Goal: Transaction & Acquisition: Book appointment/travel/reservation

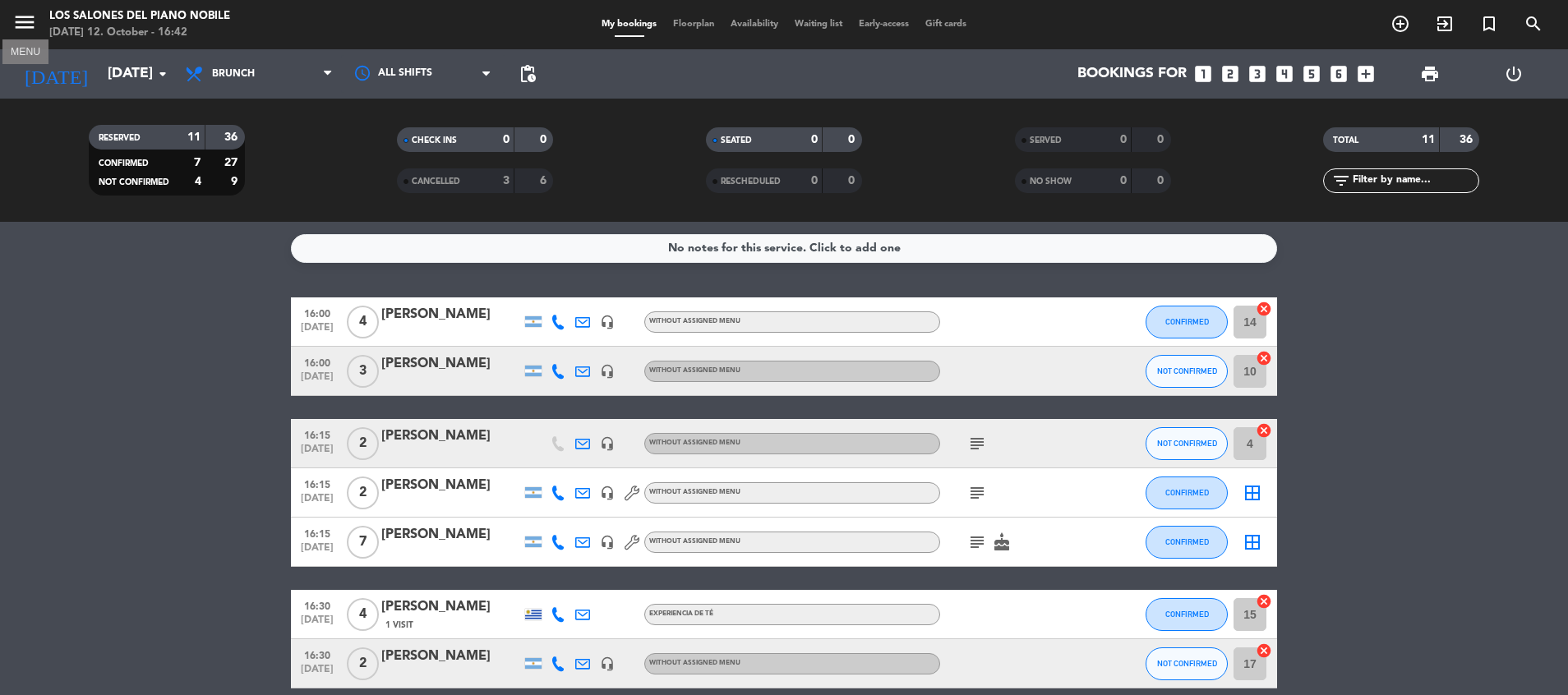
click at [14, 24] on icon "menu" at bounding box center [24, 22] width 25 height 25
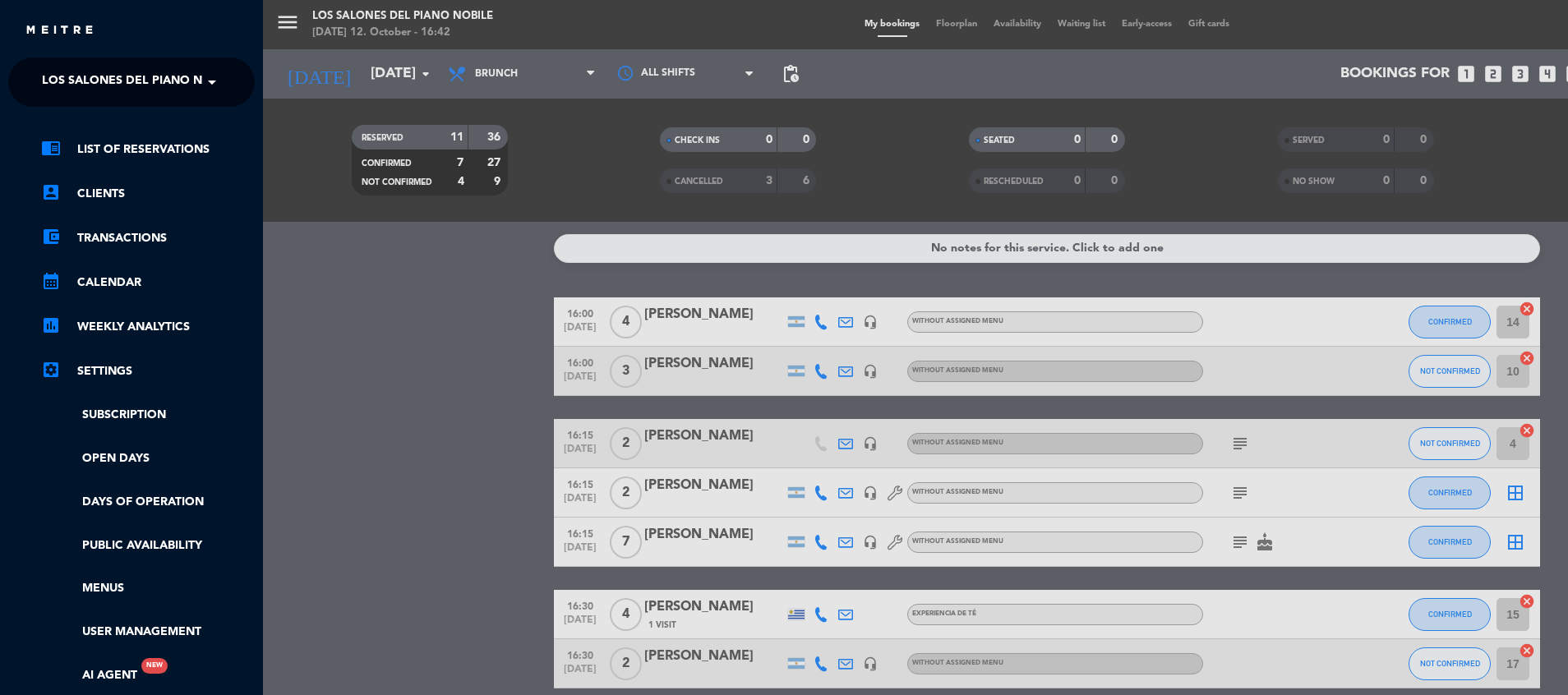
click at [98, 84] on span "Los Salones del Piano Nobile" at bounding box center [139, 82] width 195 height 34
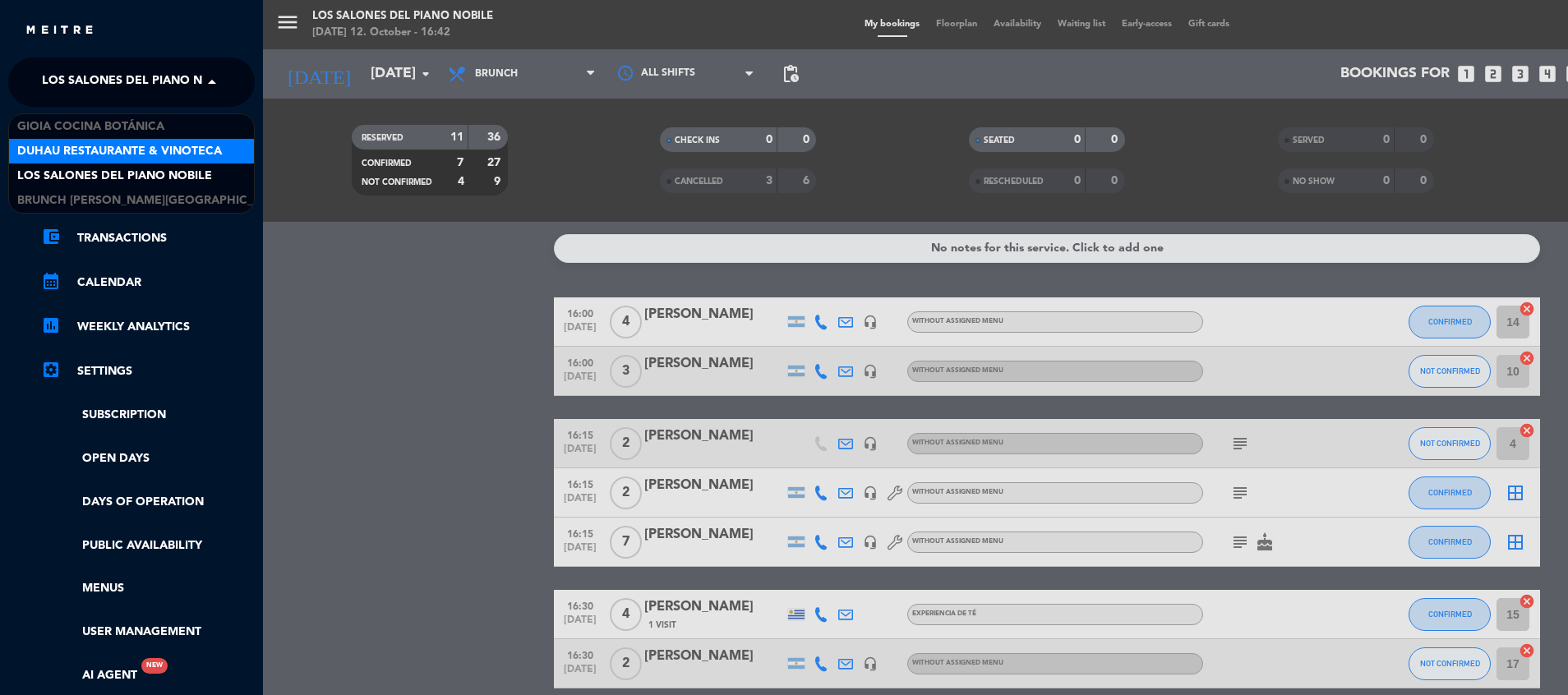
click at [87, 147] on span "Duhau Restaurante & Vinoteca" at bounding box center [120, 151] width 205 height 19
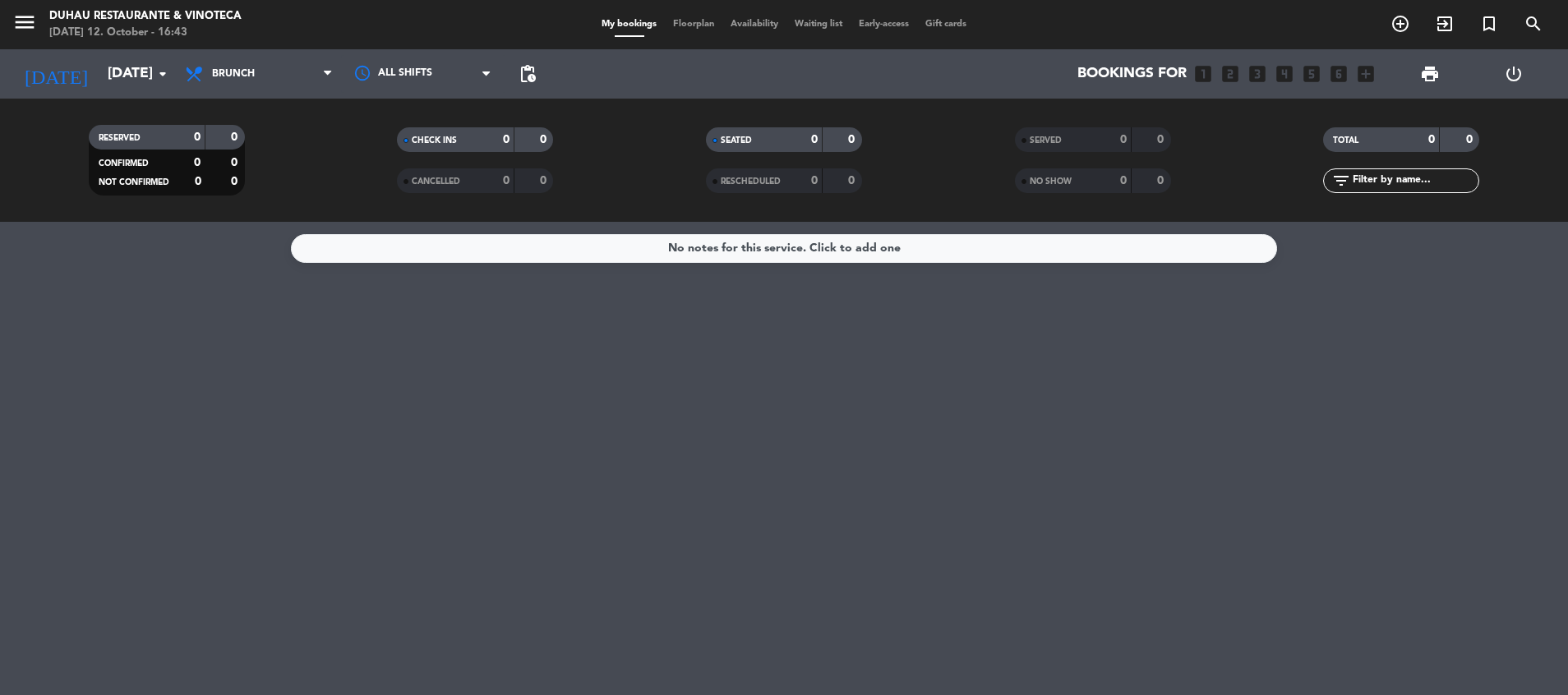
click at [240, 55] on div "All services Breakfast Brunch Lunch Dinner Brunch All services Breakfast Brunch…" at bounding box center [259, 73] width 164 height 49
drag, startPoint x: 240, startPoint y: 55, endPoint x: 235, endPoint y: 73, distance: 18.7
click at [235, 73] on span "Brunch" at bounding box center [234, 74] width 43 height 11
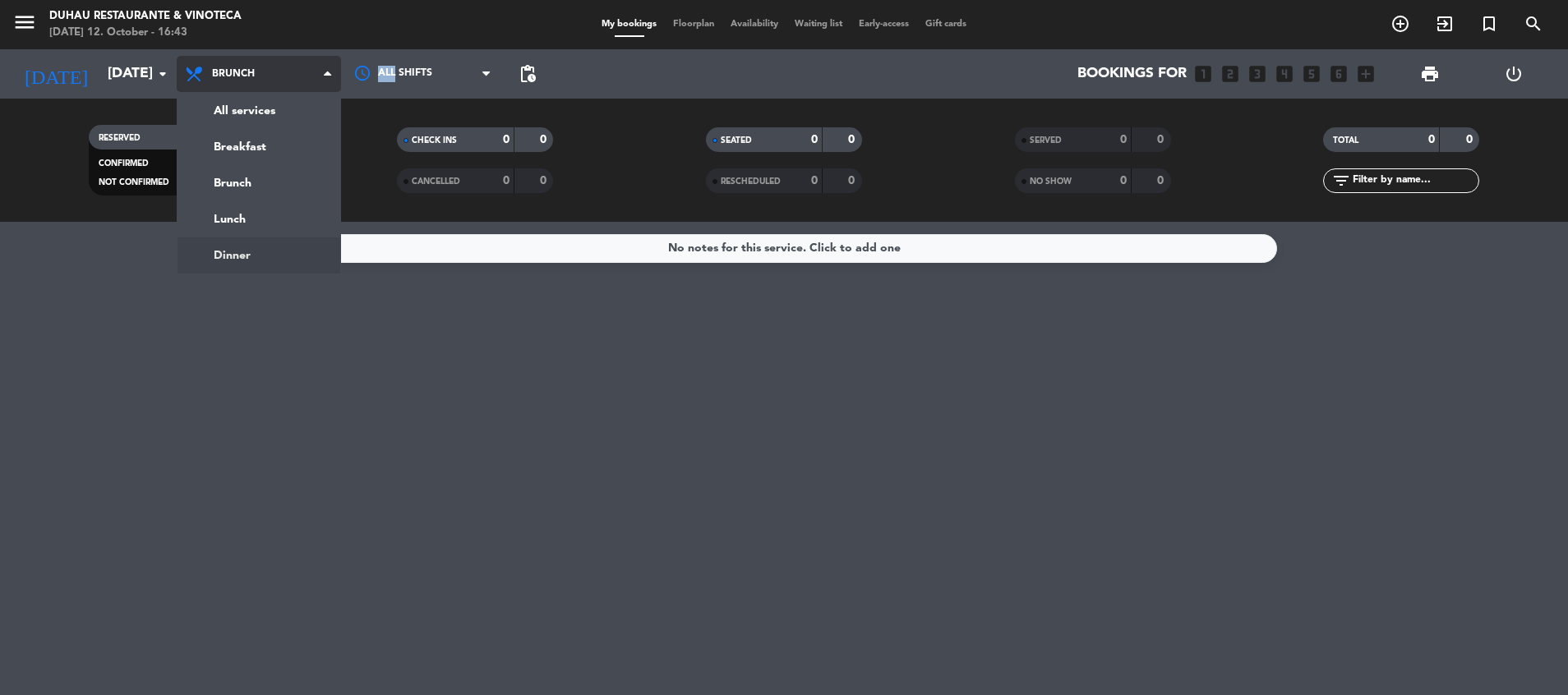
click at [235, 253] on ng-component "menu Duhau Restaurante & Vinoteca [DATE] 12. October - 16:43 My bookings Floorp…" at bounding box center [784, 348] width 1568 height 695
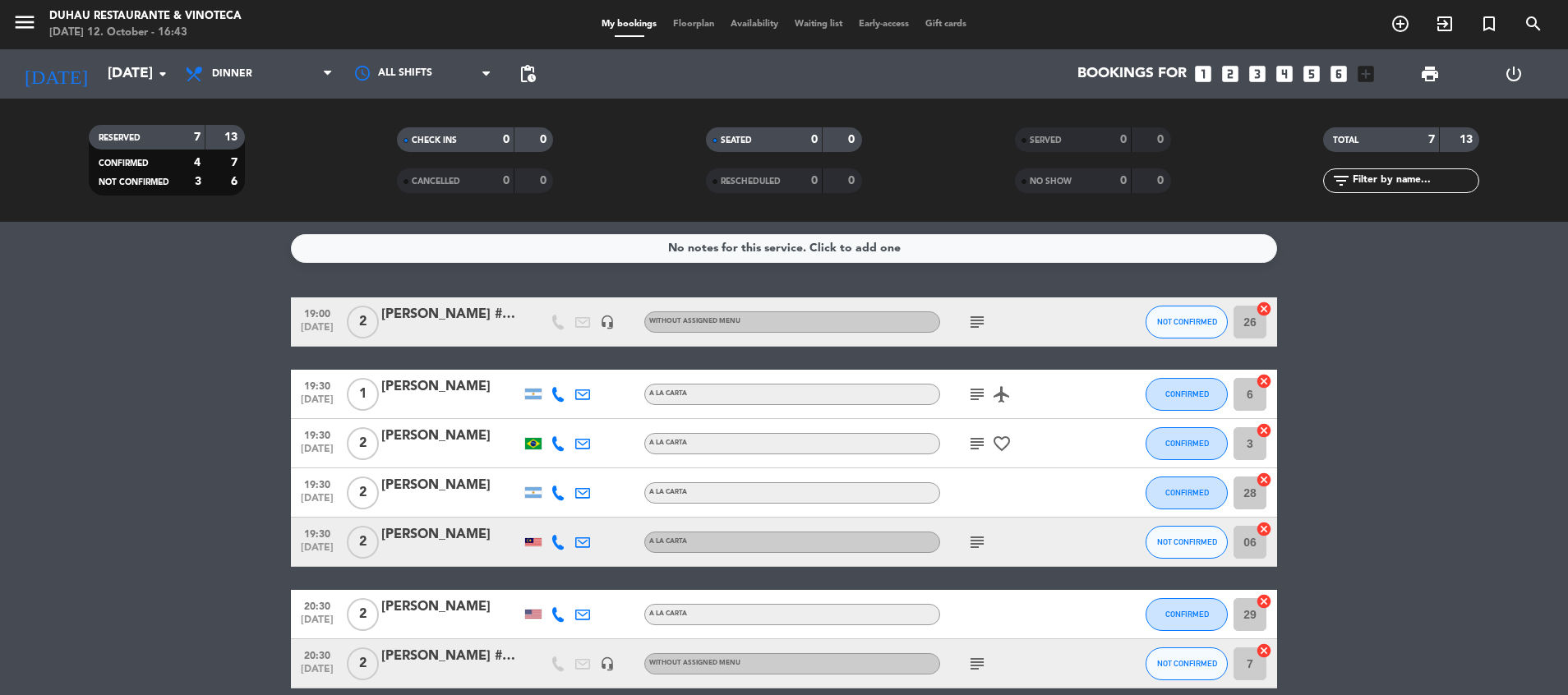
click at [113, 358] on bookings-row "19:00 [DATE] 2 [PERSON_NAME], [PERSON_NAME] #1707 headset_mic Without assigned …" at bounding box center [784, 493] width 1568 height 391
click at [976, 434] on icon "subject" at bounding box center [977, 443] width 19 height 19
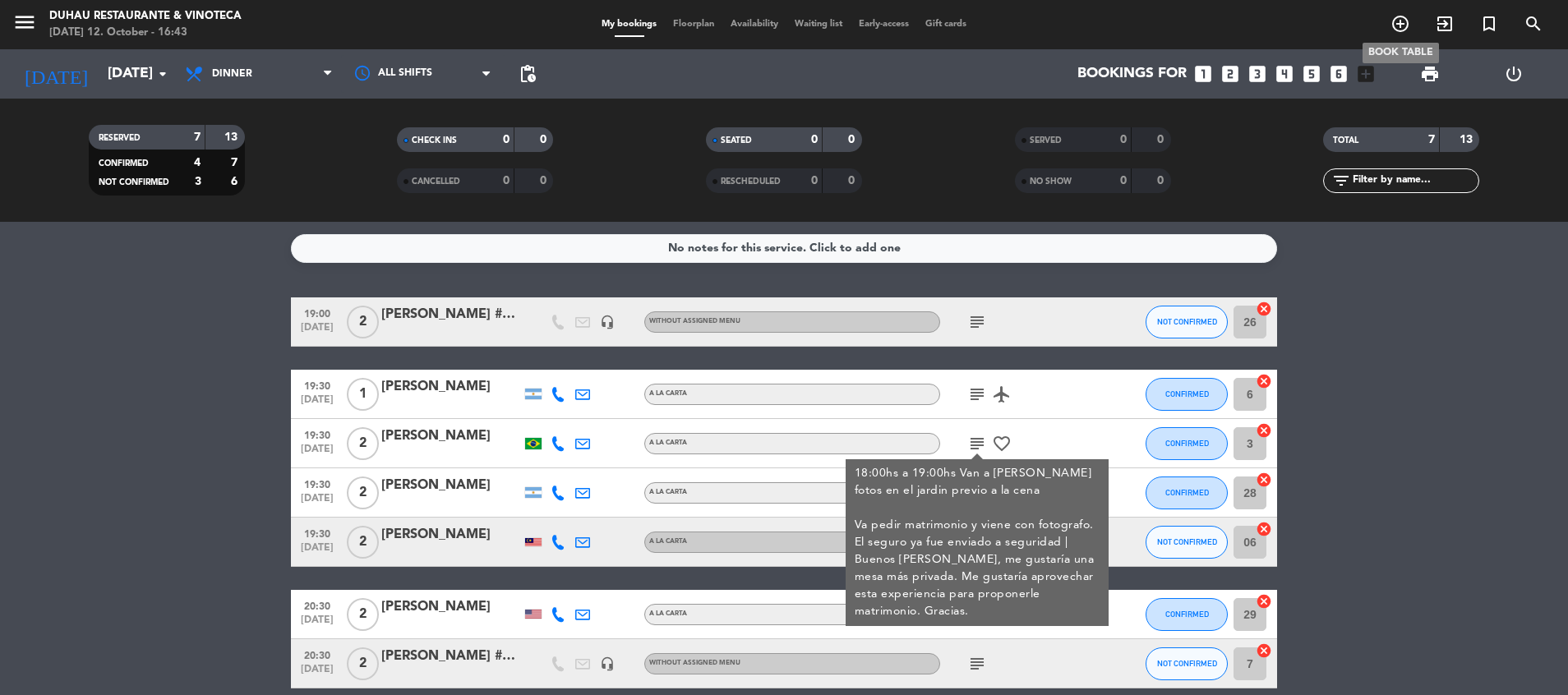
click at [1392, 23] on icon "add_circle_outline" at bounding box center [1400, 23] width 19 height 19
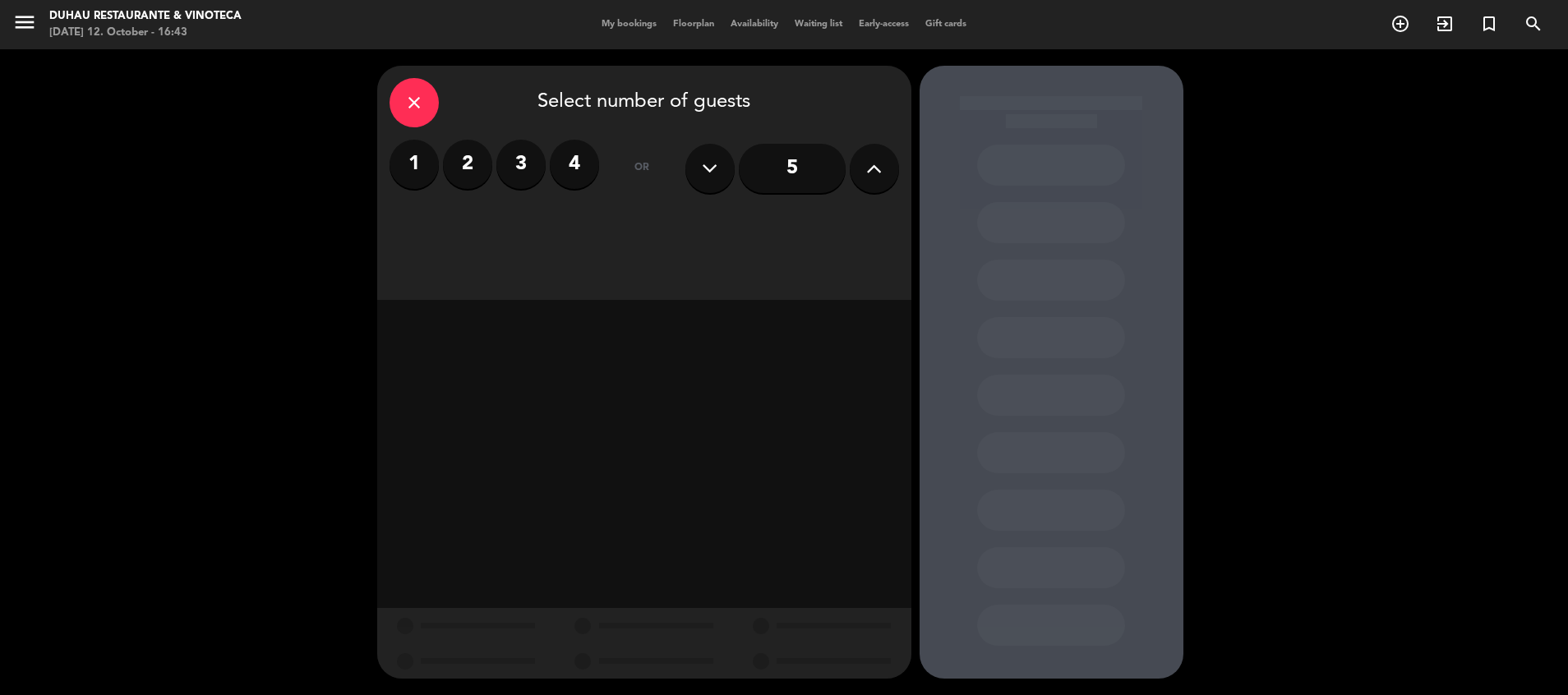
click at [475, 165] on label "2" at bounding box center [467, 164] width 49 height 49
click at [794, 219] on div "Dinner" at bounding box center [836, 224] width 124 height 32
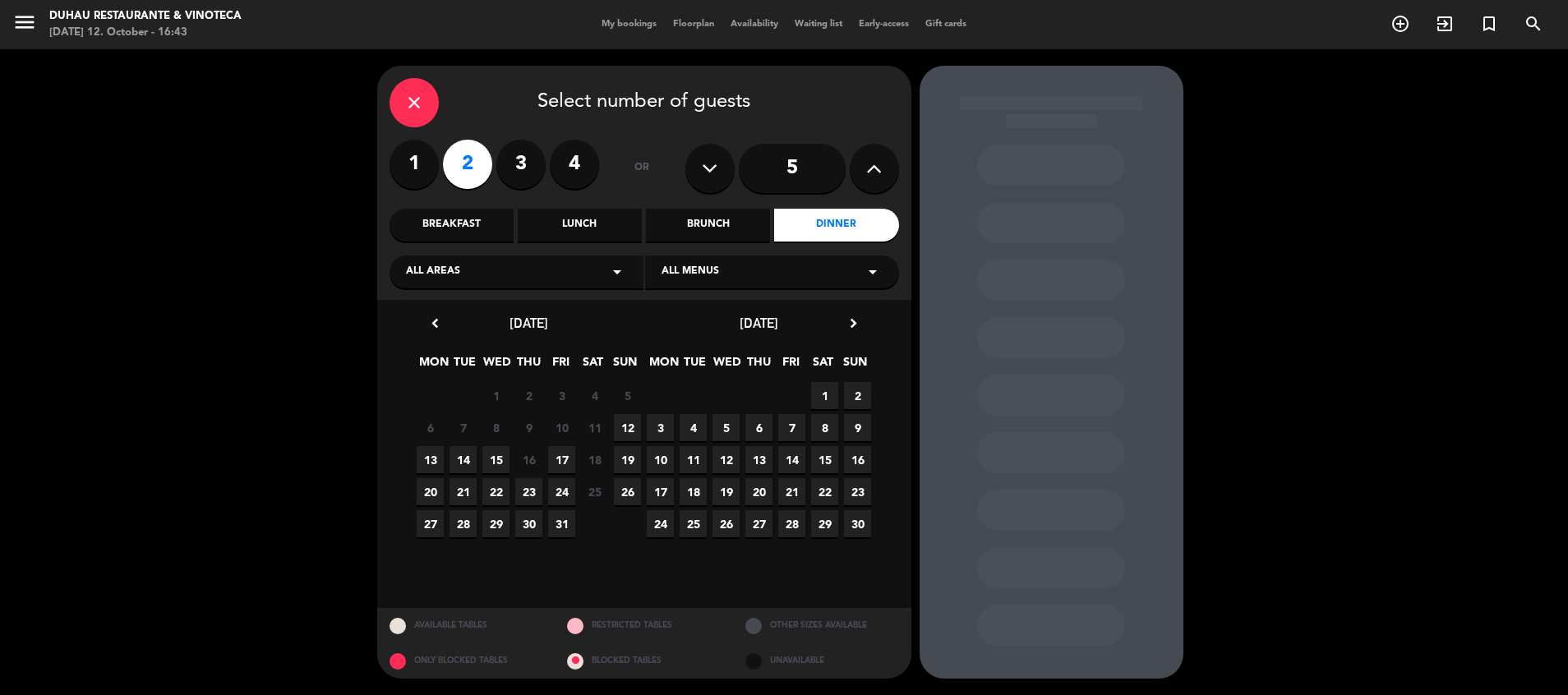
click at [635, 428] on span "12" at bounding box center [627, 427] width 27 height 27
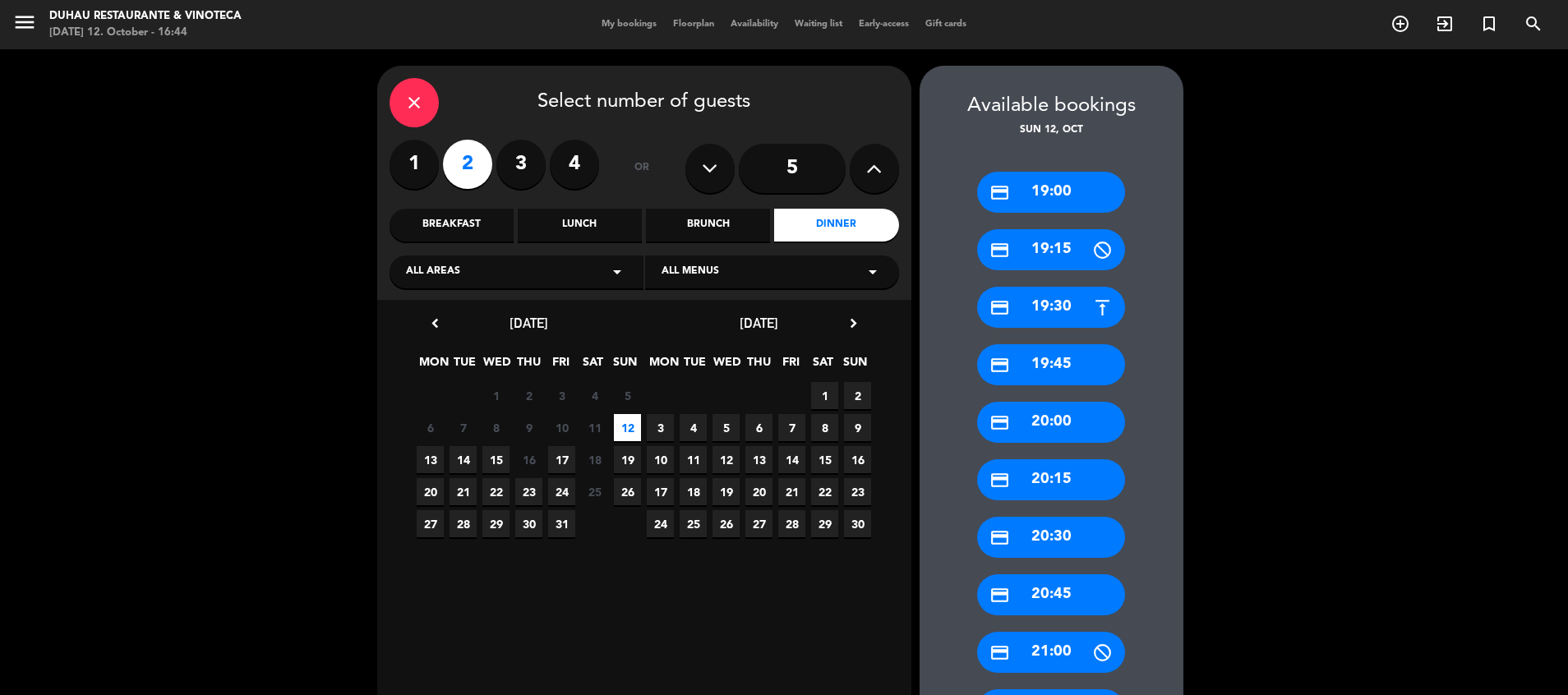
click at [1047, 541] on div "credit_card 20:30" at bounding box center [1052, 537] width 148 height 41
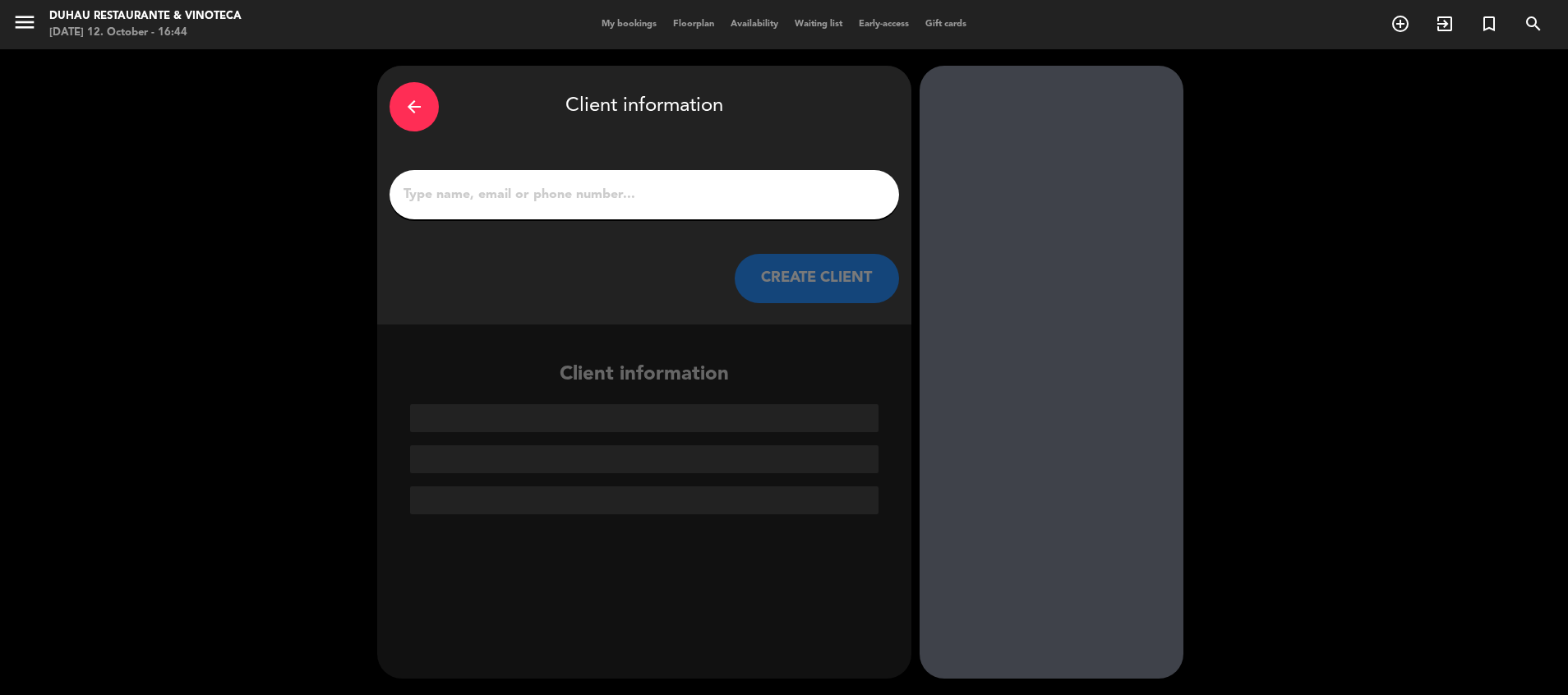
click at [565, 184] on input "1" at bounding box center [644, 195] width 485 height 23
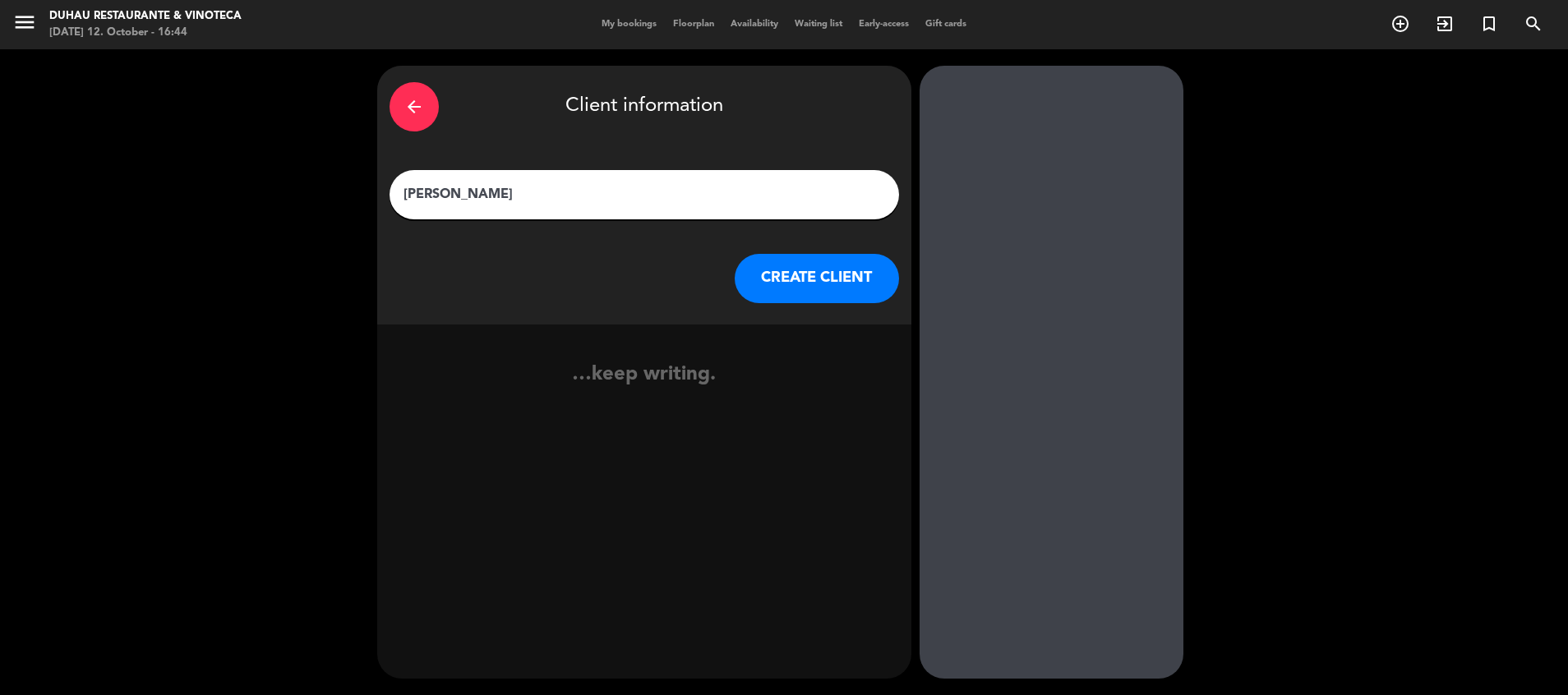
type input "[PERSON_NAME]"
click at [789, 279] on button "CREATE CLIENT" at bounding box center [816, 278] width 164 height 49
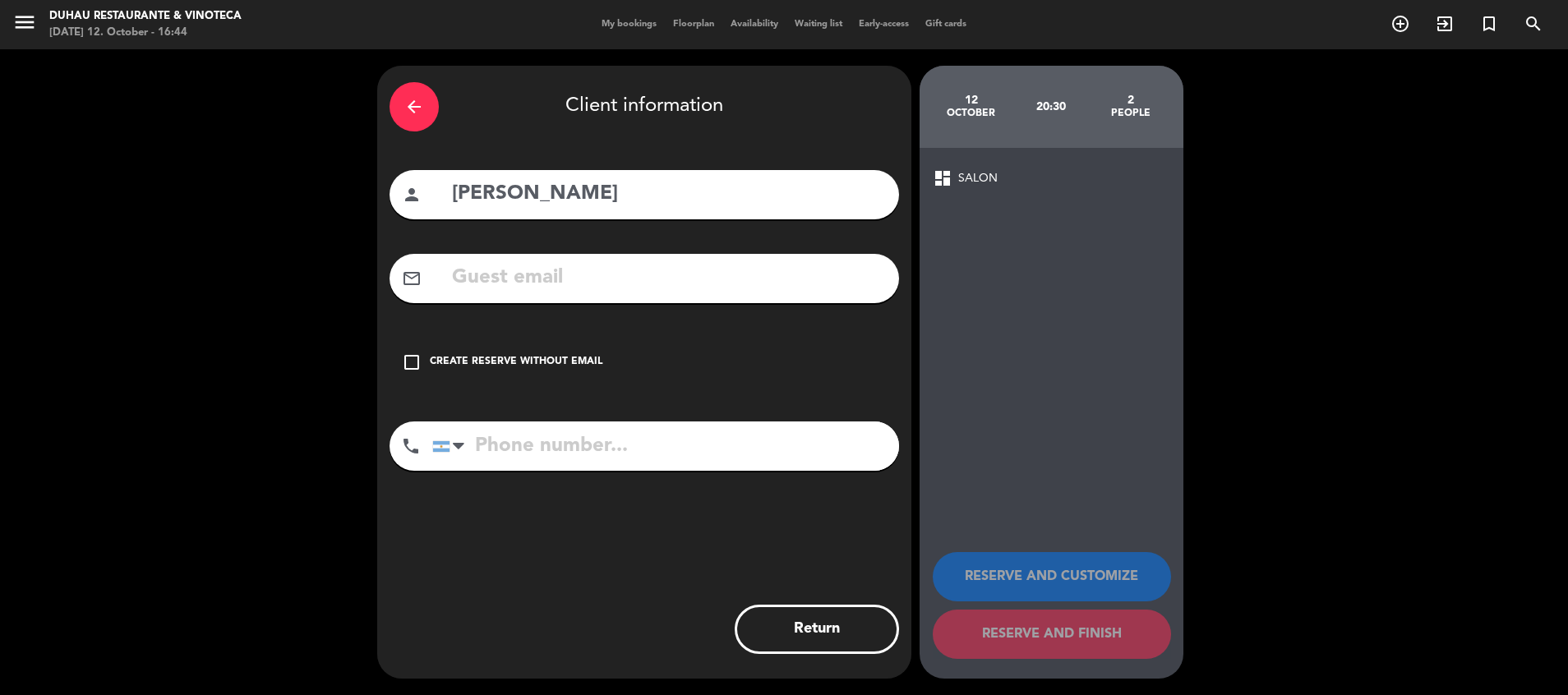
click at [604, 352] on div "check_box_outline_blank Create reserve without email" at bounding box center [644, 362] width 510 height 49
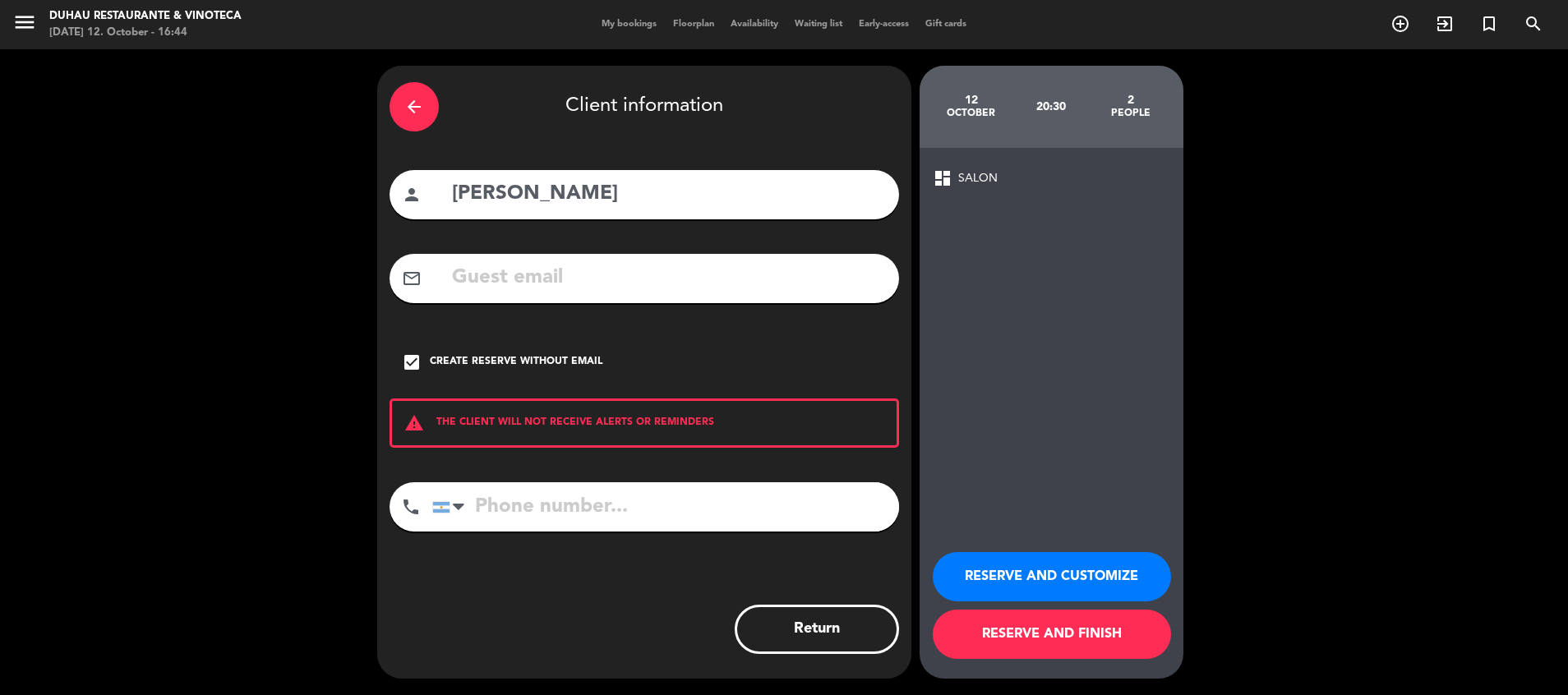
click at [1028, 649] on button "RESERVE AND FINISH" at bounding box center [1052, 634] width 238 height 49
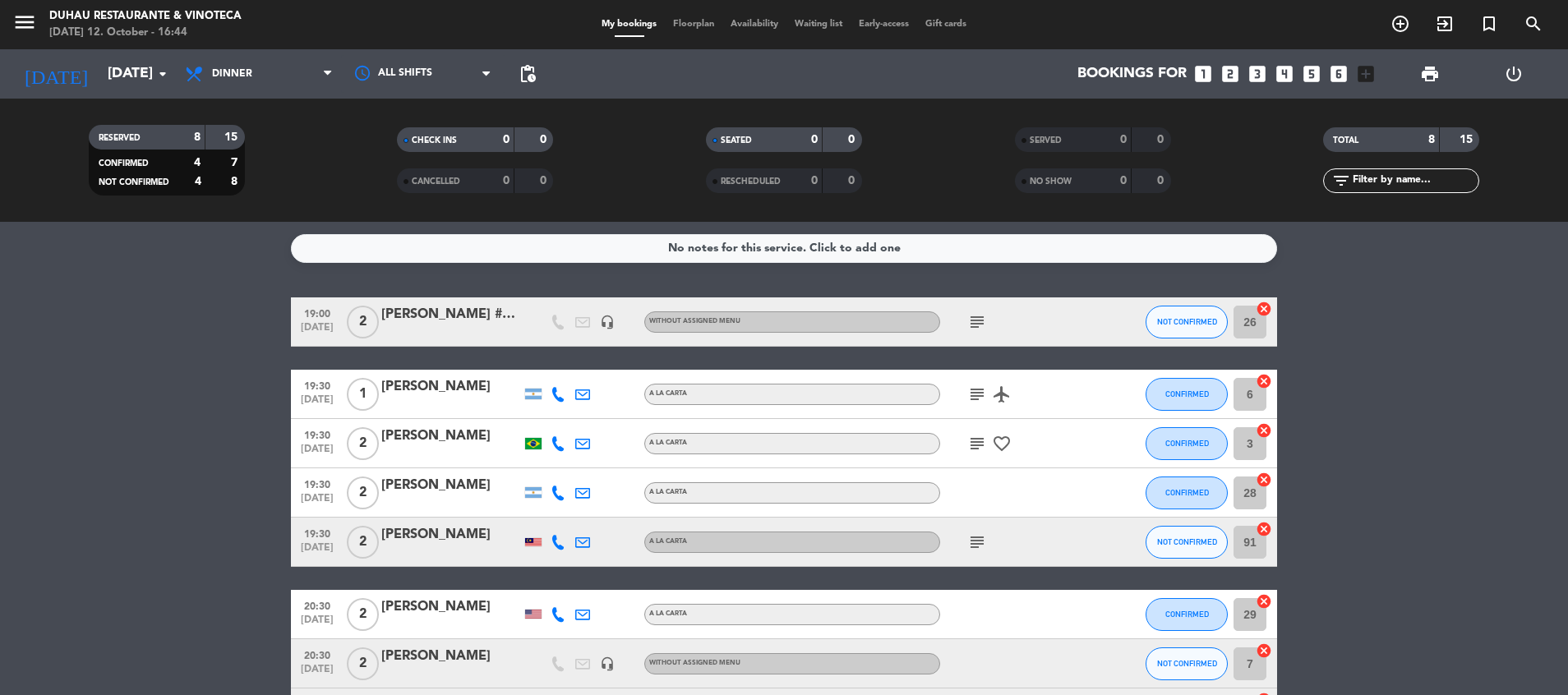
click at [214, 413] on bookings-row "19:00 [DATE] 2 [PERSON_NAME], [PERSON_NAME] #1707 headset_mic Without assigned …" at bounding box center [784, 517] width 1568 height 440
click at [973, 394] on icon "subject" at bounding box center [977, 394] width 19 height 19
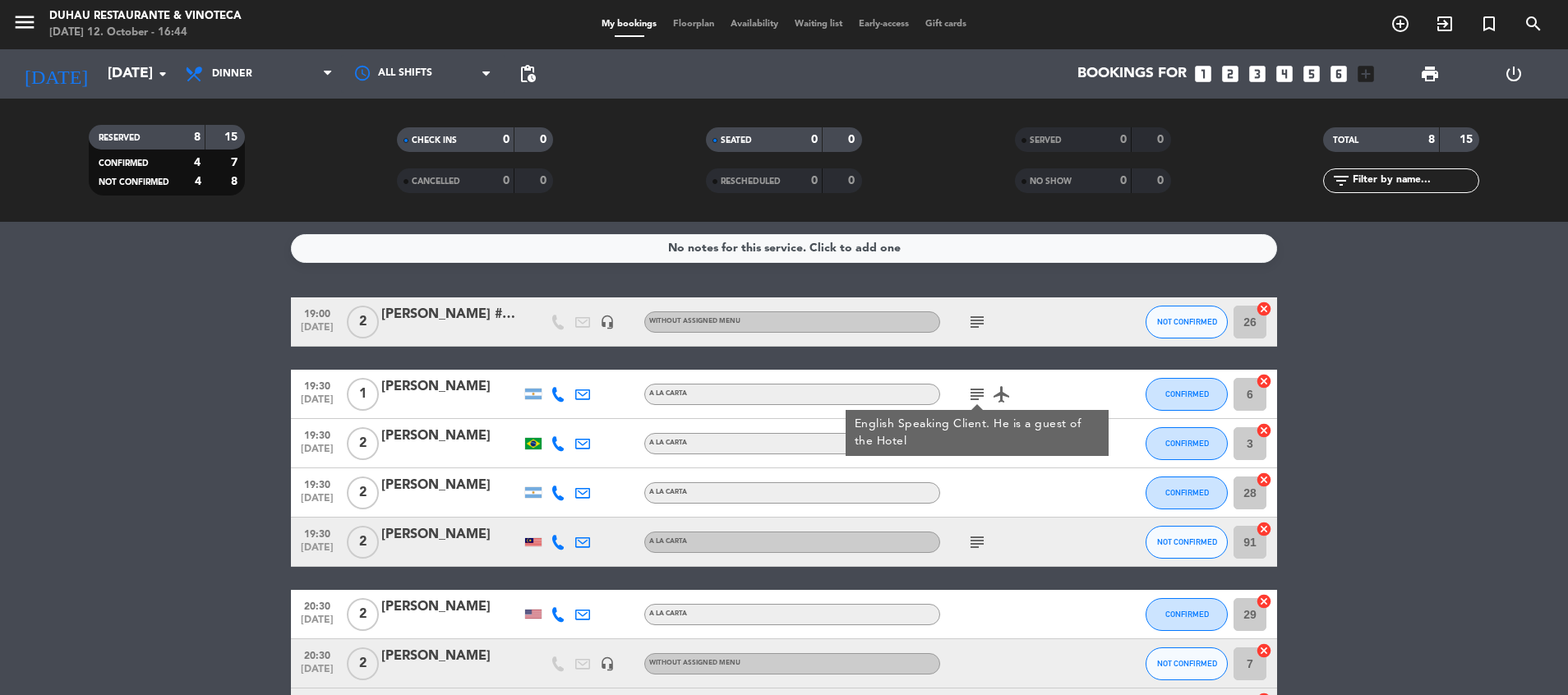
click at [422, 388] on div "[PERSON_NAME]" at bounding box center [451, 386] width 140 height 21
